Goal: Information Seeking & Learning: Learn about a topic

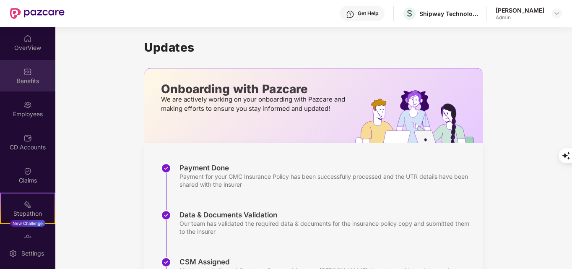
click at [30, 79] on div "Benefits" at bounding box center [27, 81] width 55 height 8
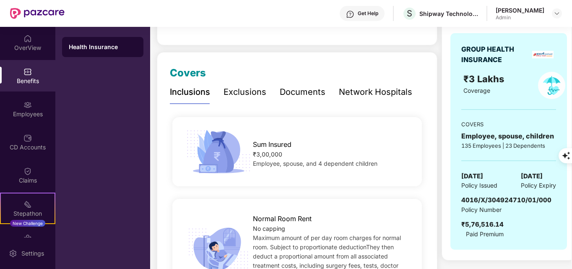
click at [249, 94] on div "Exclusions" at bounding box center [245, 92] width 43 height 13
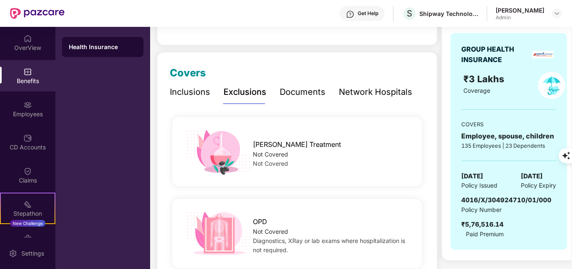
scroll to position [84, 0]
click at [199, 94] on div "Inclusions" at bounding box center [190, 92] width 40 height 13
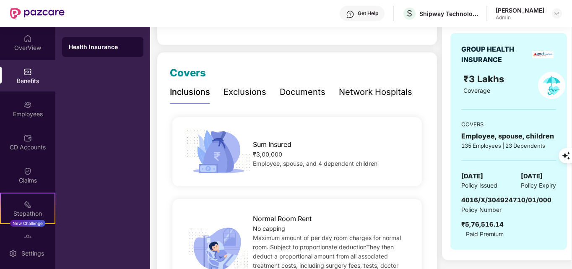
click at [233, 96] on div "Exclusions" at bounding box center [245, 92] width 43 height 13
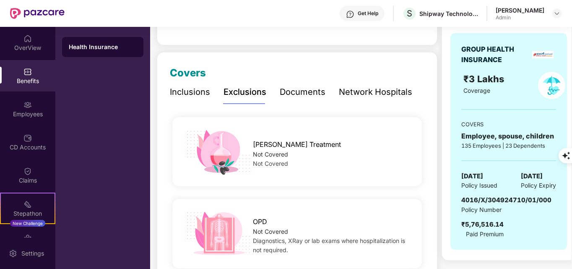
click at [192, 95] on div "Inclusions" at bounding box center [190, 92] width 40 height 13
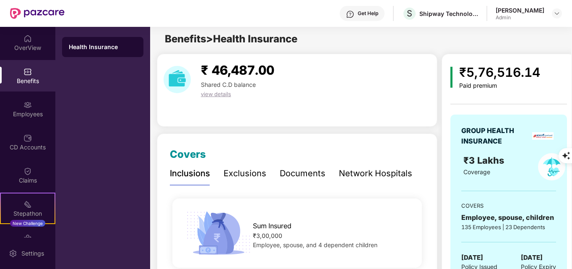
scroll to position [0, 0]
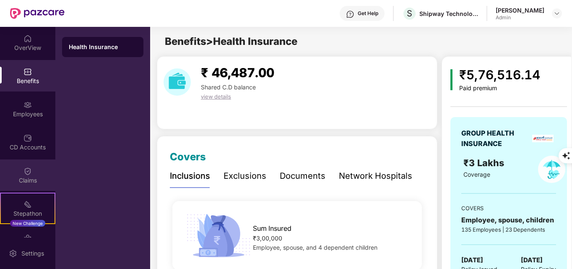
click at [35, 174] on div "Claims" at bounding box center [27, 174] width 55 height 31
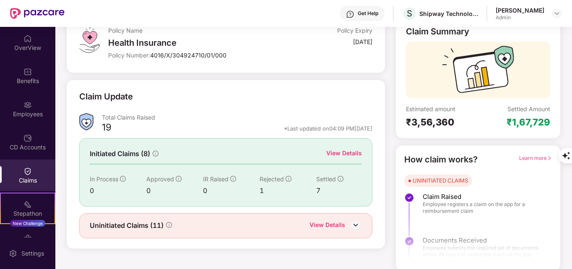
scroll to position [60, 0]
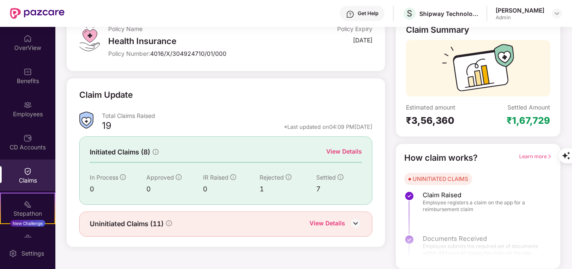
click at [355, 227] on img at bounding box center [355, 223] width 13 height 13
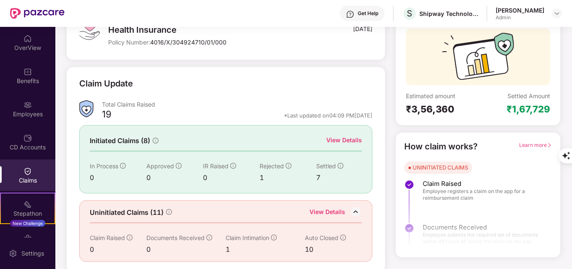
scroll to position [74, 0]
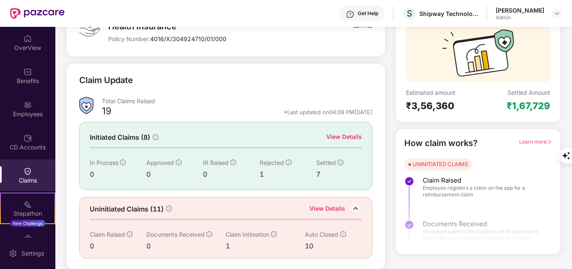
click at [525, 144] on span "Learn more" at bounding box center [535, 141] width 33 height 6
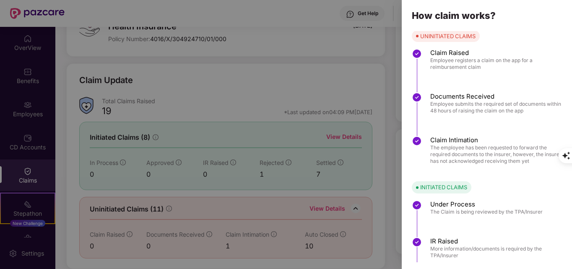
scroll to position [0, 0]
click at [355, 77] on div at bounding box center [286, 134] width 572 height 269
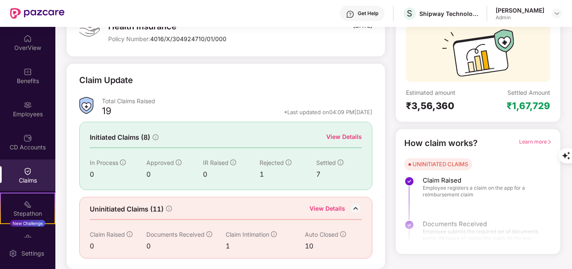
click at [522, 143] on span "Learn more" at bounding box center [535, 141] width 33 height 6
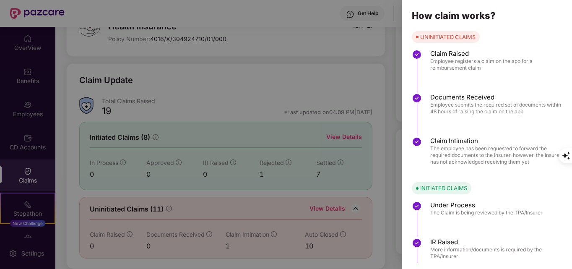
click at [24, 211] on div at bounding box center [286, 134] width 572 height 269
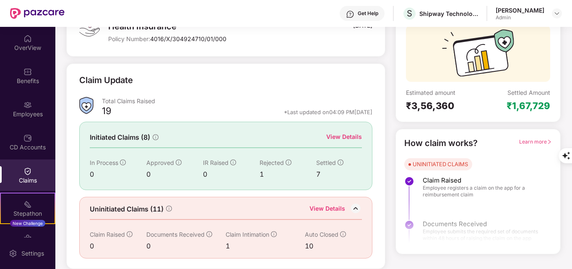
click at [18, 175] on div "Claims" at bounding box center [27, 174] width 55 height 31
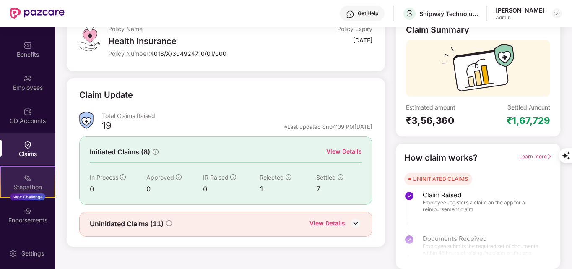
scroll to position [55, 0]
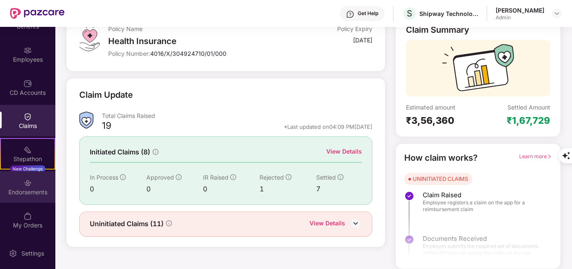
click at [32, 183] on div "Endorsements" at bounding box center [27, 186] width 55 height 31
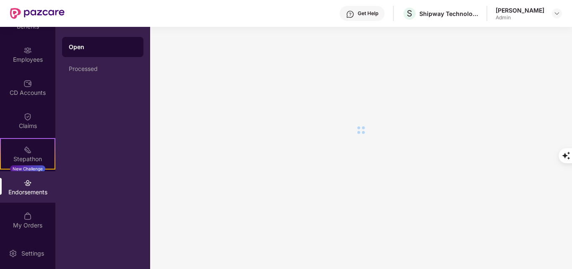
scroll to position [0, 0]
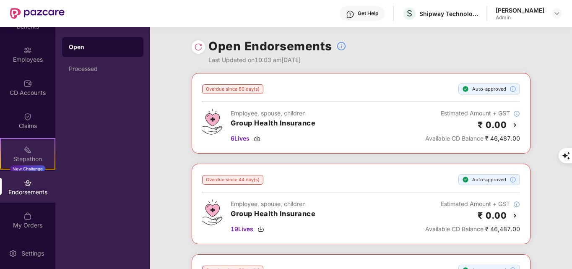
click at [29, 157] on div "Stepathon" at bounding box center [28, 159] width 54 height 8
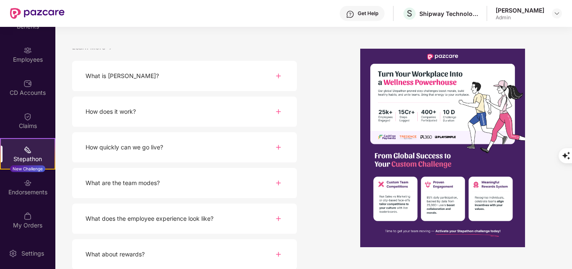
scroll to position [108, 0]
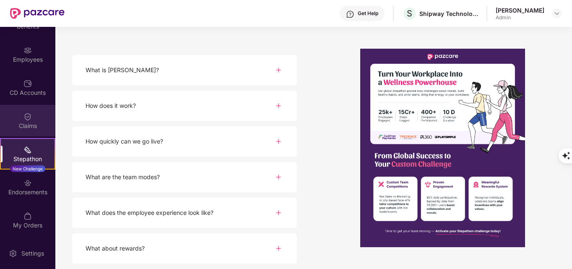
click at [41, 123] on div "Claims" at bounding box center [27, 126] width 55 height 8
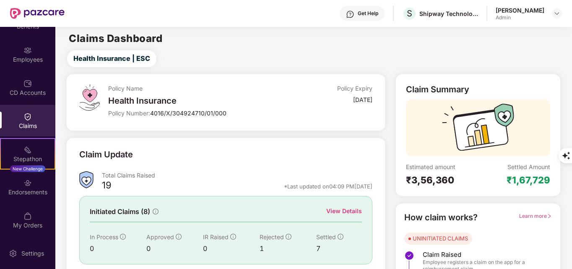
scroll to position [60, 0]
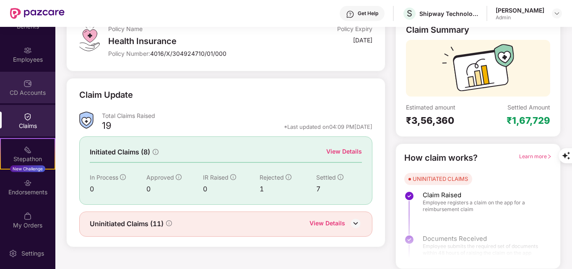
click at [34, 87] on div "CD Accounts" at bounding box center [27, 87] width 55 height 31
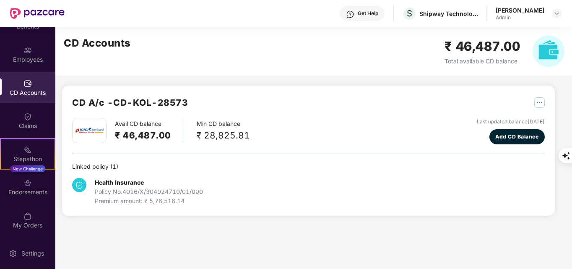
scroll to position [0, 0]
click at [34, 65] on div "Employees" at bounding box center [27, 54] width 55 height 31
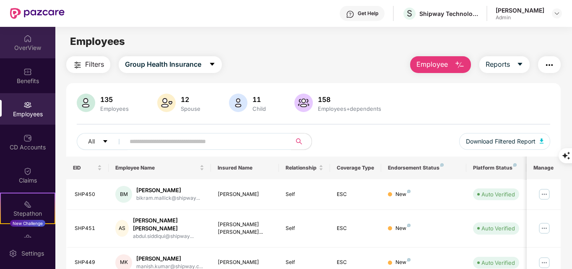
click at [13, 39] on div "OverView" at bounding box center [27, 42] width 55 height 31
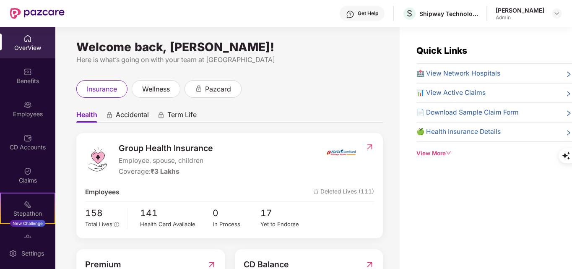
click at [452, 115] on span "📄 Download Sample Claim Form" at bounding box center [468, 112] width 102 height 10
click at [428, 157] on div "View More" at bounding box center [495, 153] width 156 height 9
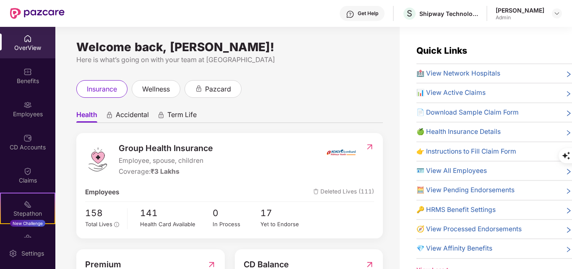
click at [501, 151] on span "👉 Instructions to Fill Claim Form" at bounding box center [467, 151] width 100 height 10
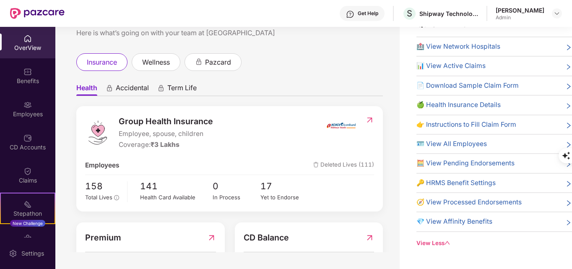
click at [466, 62] on span "📊 View Active Claims" at bounding box center [451, 66] width 69 height 10
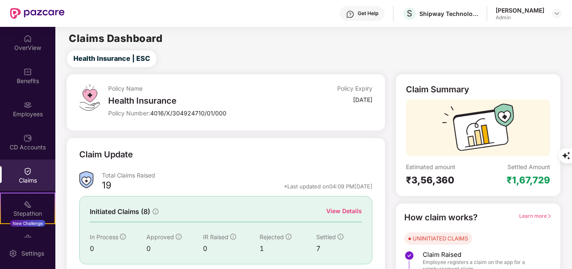
scroll to position [60, 0]
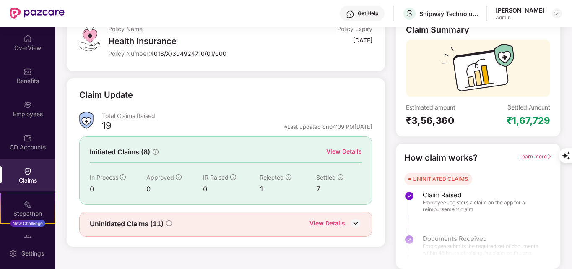
click at [542, 153] on div "Learn more" at bounding box center [535, 157] width 33 height 13
click at [541, 156] on span "Learn more" at bounding box center [535, 156] width 33 height 6
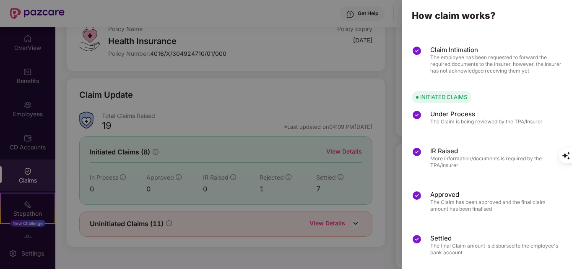
scroll to position [102, 0]
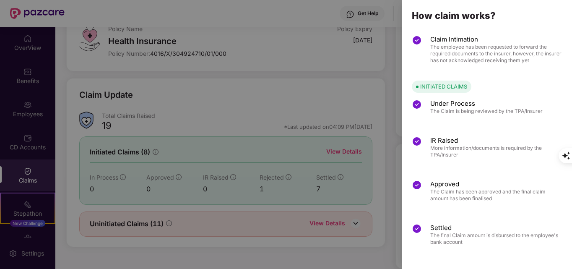
click at [18, 172] on div at bounding box center [286, 134] width 572 height 269
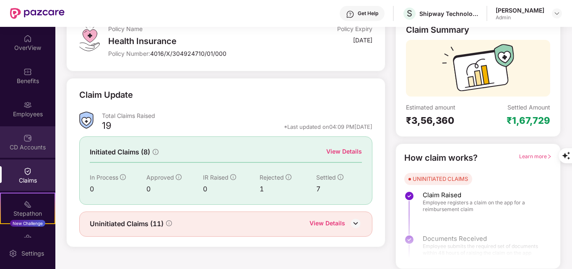
click at [23, 145] on div "CD Accounts" at bounding box center [27, 147] width 55 height 8
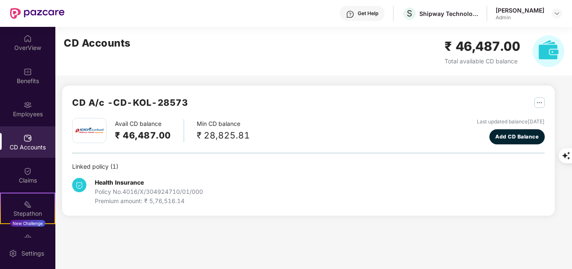
scroll to position [0, 0]
click at [32, 56] on div "OverView" at bounding box center [27, 42] width 55 height 31
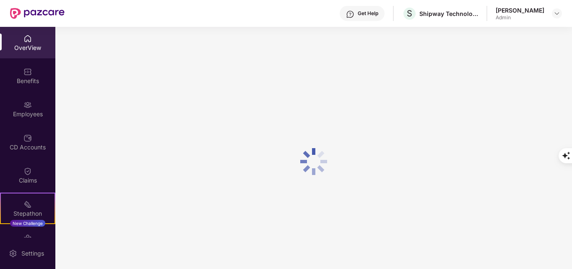
click at [385, 15] on div "Get Help" at bounding box center [362, 13] width 45 height 15
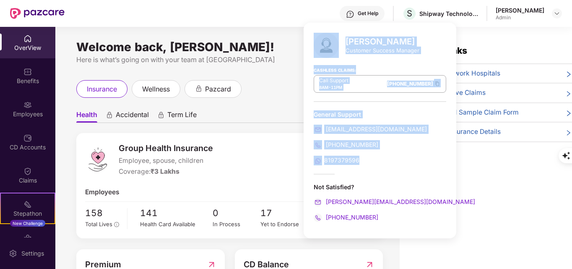
drag, startPoint x: 363, startPoint y: 165, endPoint x: 391, endPoint y: 148, distance: 32.8
click at [304, 127] on div "[PERSON_NAME] Customer Success Manager Cashless Claims: Call Support 8AM - 11PM…" at bounding box center [380, 131] width 153 height 216
click at [401, 154] on div "General Support [EMAIL_ADDRESS][DOMAIN_NAME] [PHONE_NUMBER] 8197379596" at bounding box center [380, 137] width 133 height 55
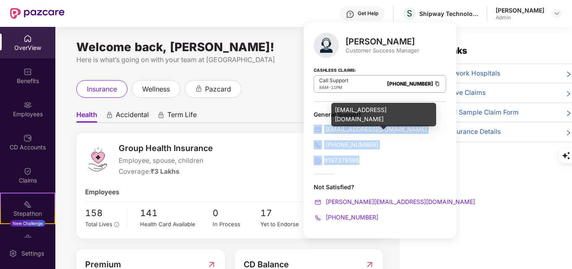
drag, startPoint x: 360, startPoint y: 165, endPoint x: 318, endPoint y: 129, distance: 55.1
click at [318, 129] on div "[PERSON_NAME] Customer Success Manager Cashless Claims: Call Support 8AM - 11PM…" at bounding box center [380, 131] width 153 height 216
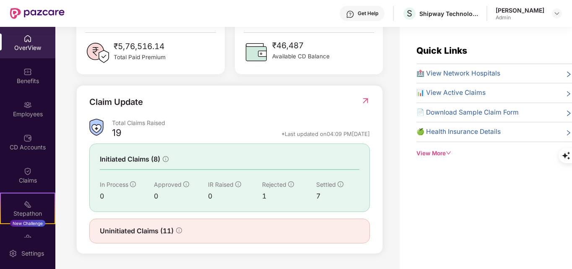
click at [444, 149] on div "View More" at bounding box center [495, 153] width 156 height 9
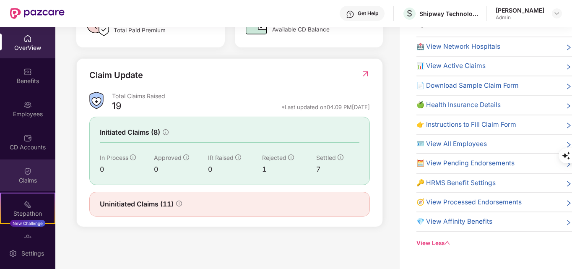
click at [31, 173] on div "Claims" at bounding box center [27, 174] width 55 height 31
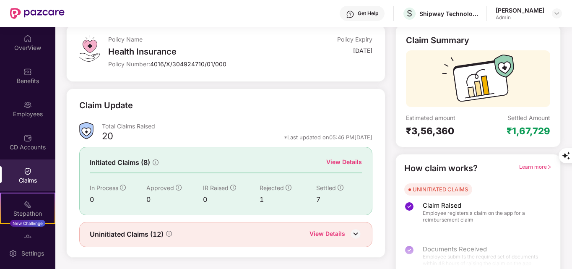
scroll to position [60, 0]
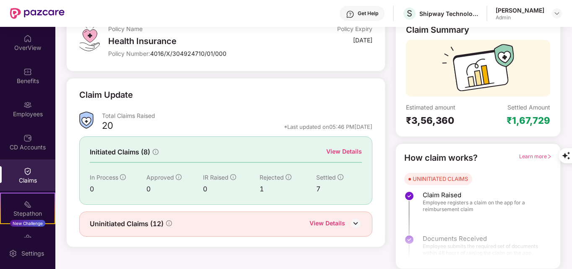
click at [334, 224] on div "View Details" at bounding box center [328, 224] width 36 height 11
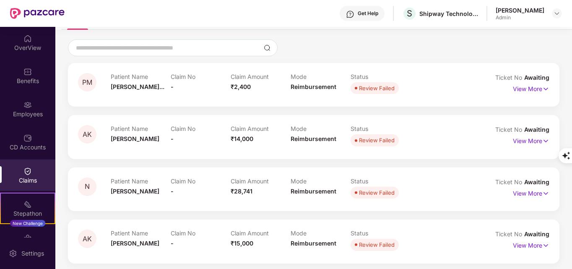
click at [544, 94] on div "View More" at bounding box center [531, 88] width 36 height 13
click at [542, 90] on img at bounding box center [545, 88] width 7 height 9
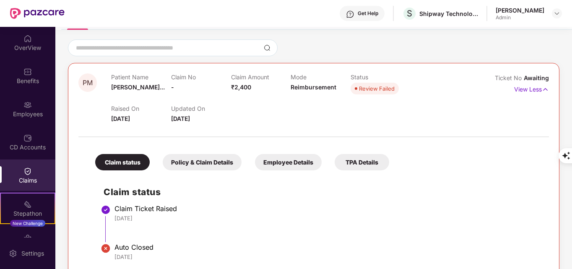
click at [226, 166] on div "Policy & Claim Details" at bounding box center [202, 162] width 79 height 16
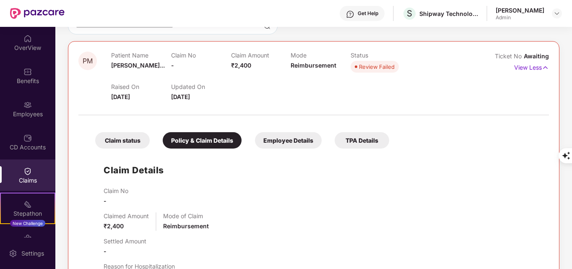
scroll to position [102, 0]
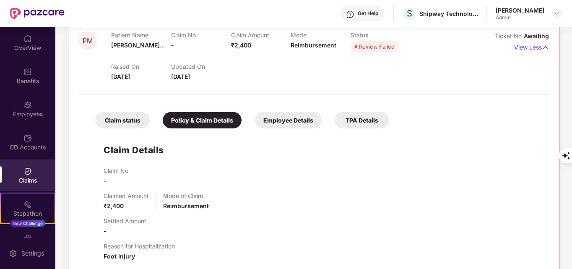
click at [279, 121] on div "Employee Details" at bounding box center [288, 120] width 67 height 16
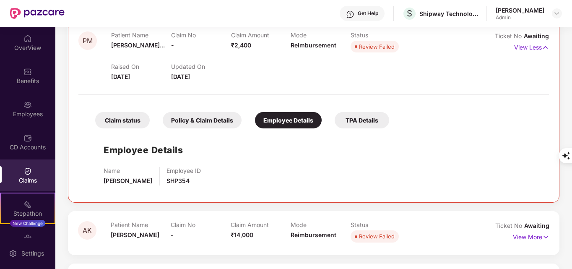
click at [349, 128] on div "TPA Details" at bounding box center [362, 120] width 55 height 16
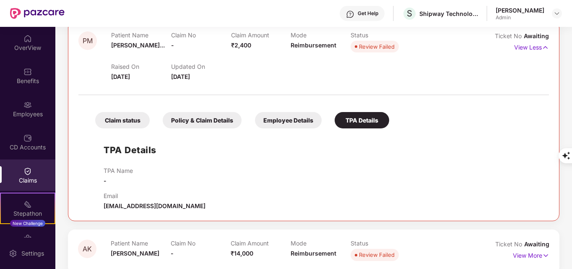
click at [127, 126] on div "Claim status" at bounding box center [122, 120] width 55 height 16
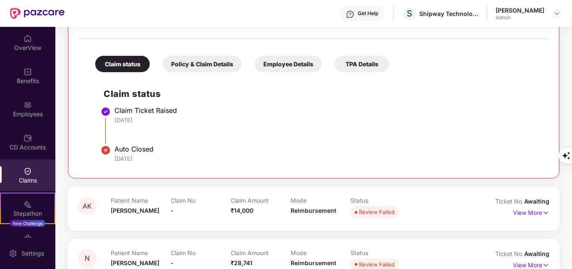
scroll to position [143, 0]
